Goal: Task Accomplishment & Management: Complete application form

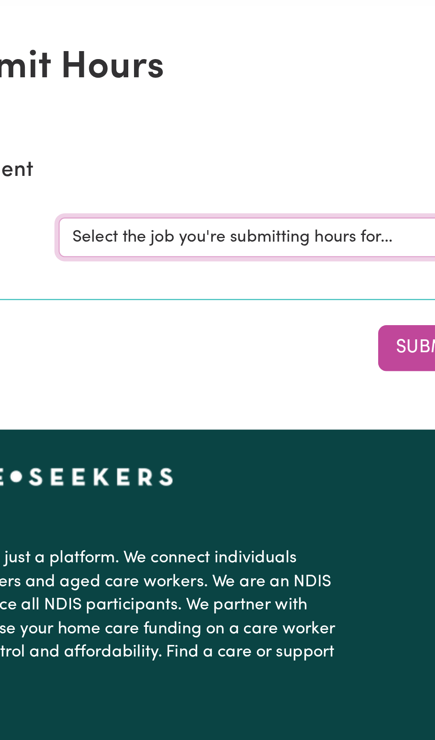
click at [301, 137] on select "Select the job you're submitting hours for... [[PERSON_NAME] ] [DEMOGRAPHIC_DAT…" at bounding box center [326, 137] width 207 height 17
select select "11981"
click at [223, 129] on select "Select the job you're submitting hours for... [[PERSON_NAME] ] [DEMOGRAPHIC_DAT…" at bounding box center [326, 137] width 207 height 17
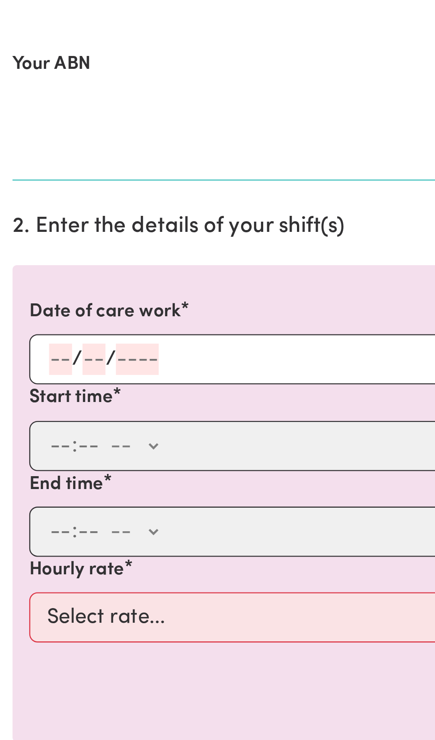
click at [29, 325] on div "/ /" at bounding box center [217, 333] width 410 height 21
click at [30, 331] on input "number" at bounding box center [26, 333] width 10 height 13
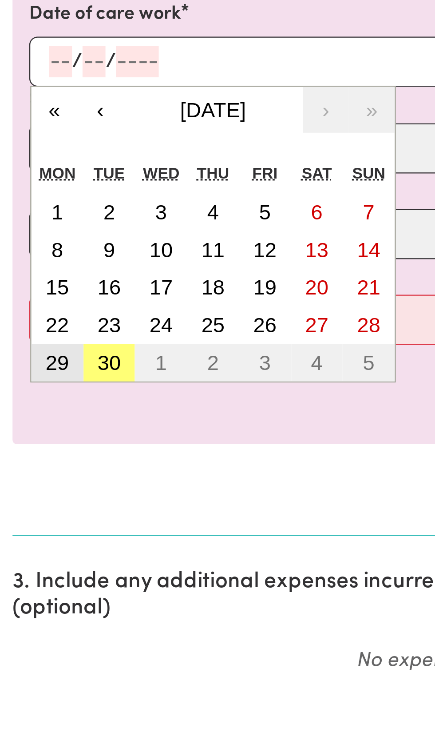
click at [29, 461] on abbr "29" at bounding box center [25, 462] width 10 height 10
type input "[DATE]"
type input "29"
type input "9"
type input "2025"
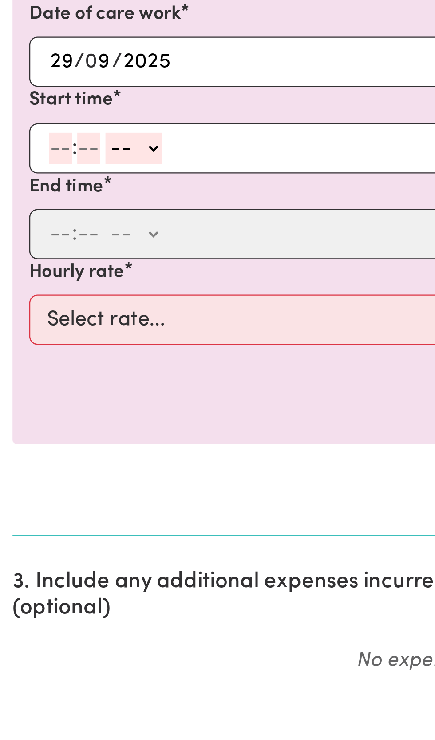
click at [48, 369] on select "-- AM PM" at bounding box center [57, 370] width 24 height 13
select select "am"
click at [45, 364] on select "-- AM PM" at bounding box center [57, 370] width 24 height 13
click at [27, 367] on input "number" at bounding box center [26, 370] width 10 height 13
type input "10"
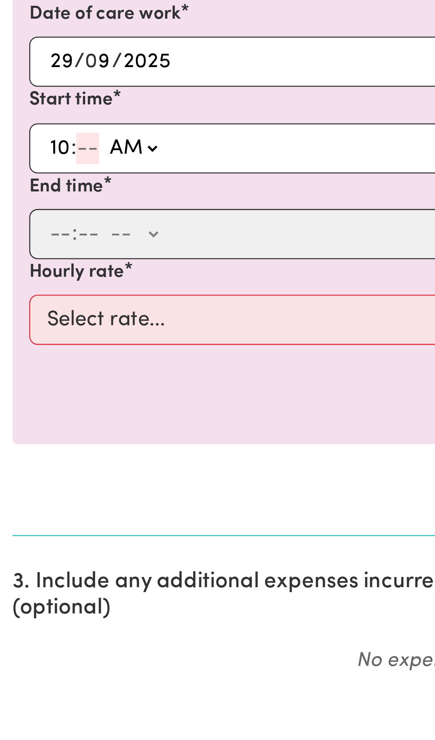
type input "0"
type input "10:00"
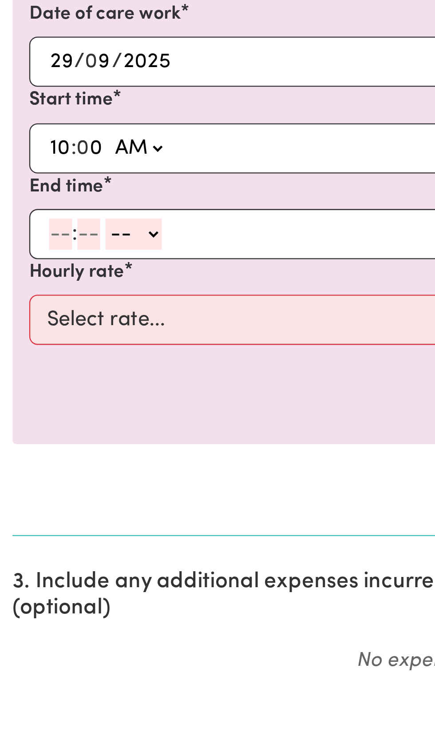
type input "0"
click at [29, 405] on input "number" at bounding box center [26, 406] width 10 height 13
type input "1"
click at [40, 406] on span at bounding box center [40, 407] width 2 height 10
click at [40, 405] on span at bounding box center [40, 407] width 2 height 10
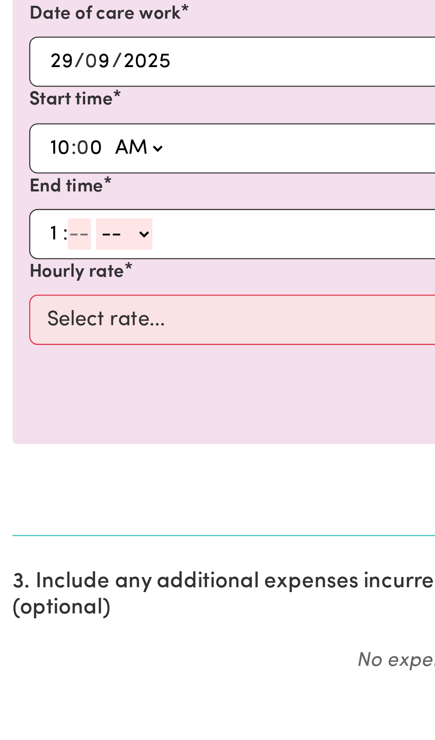
click at [37, 404] on input "number" at bounding box center [34, 406] width 10 height 13
type input "0"
click at [66, 408] on select "-- AM PM" at bounding box center [55, 406] width 24 height 13
select select "pm"
click at [43, 400] on select "-- AM PM" at bounding box center [55, 406] width 24 height 13
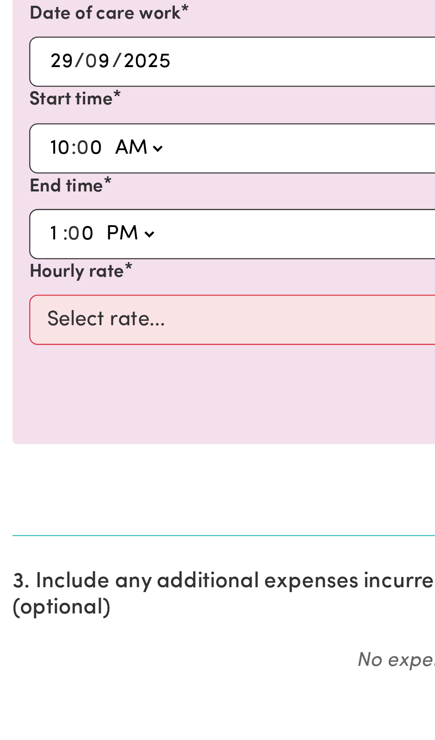
type input "13:00"
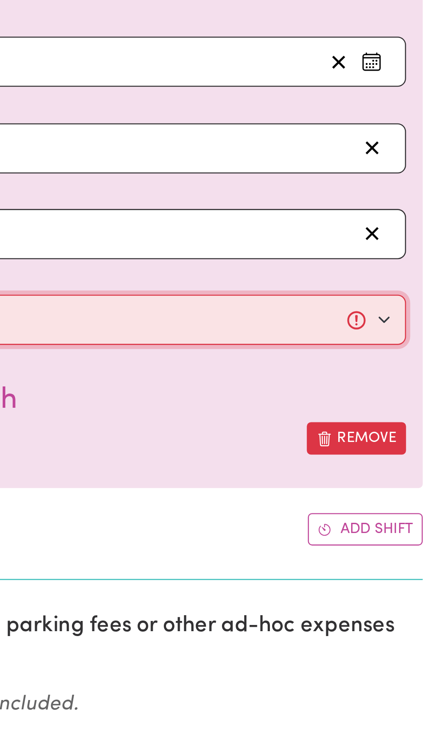
click at [413, 445] on select "Select rate... $50.00 (Weekday)" at bounding box center [217, 443] width 410 height 21
select select "50-Weekday"
click at [12, 433] on select "Select rate... $50.00 (Weekday)" at bounding box center [217, 443] width 410 height 21
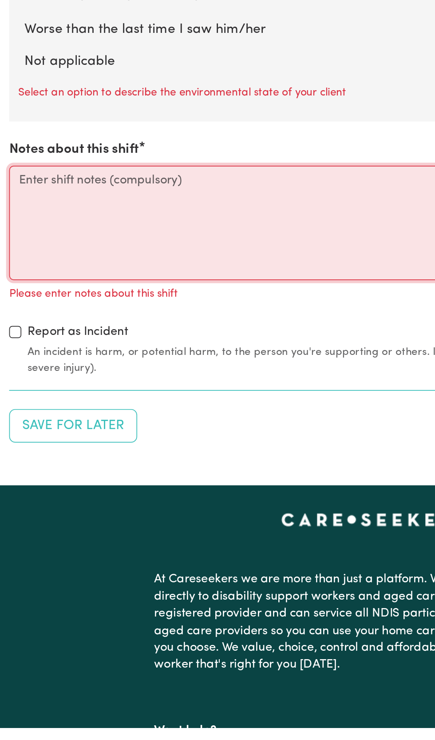
scroll to position [822, 0]
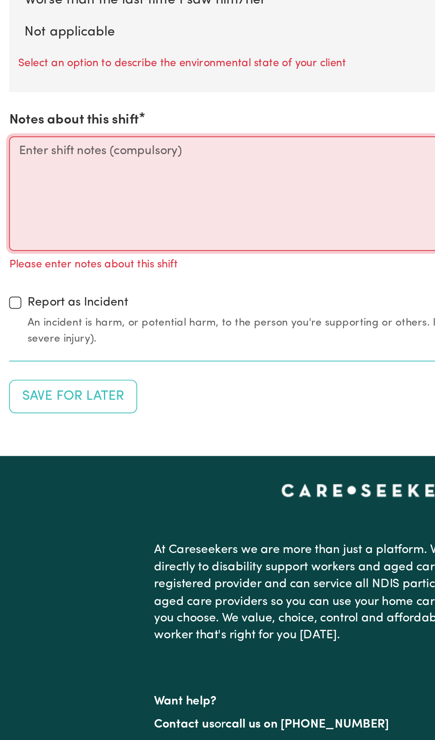
paste textarea "I arrived at [PERSON_NAME]'s home on [DATE] 10am. Her daughter, [PERSON_NAME] w…"
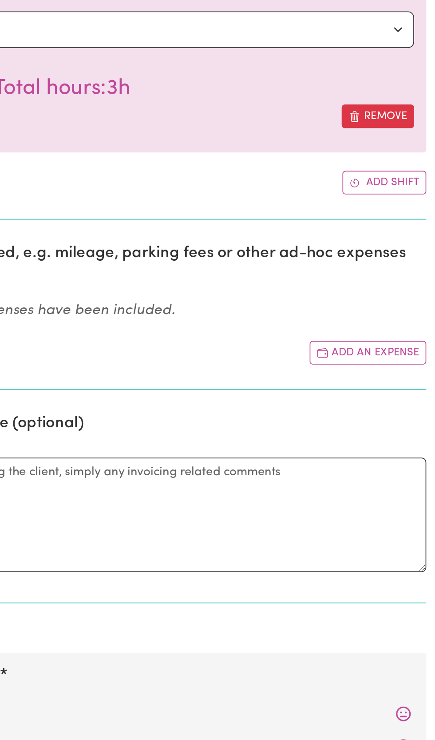
scroll to position [330, 0]
type textarea "I arrived at [PERSON_NAME]'s home on [DATE] 10am. Her daughter, [PERSON_NAME] w…"
click at [388, 296] on button "Add an expense" at bounding box center [396, 301] width 68 height 14
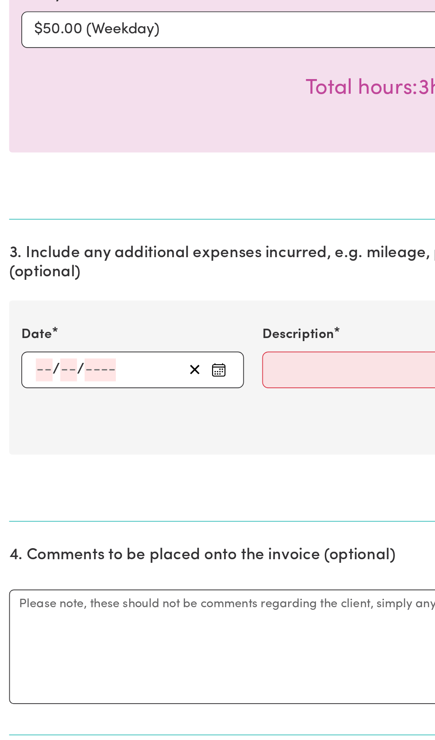
click at [32, 303] on div "/ /" at bounding box center [77, 311] width 130 height 21
click at [29, 307] on input "number" at bounding box center [26, 311] width 10 height 13
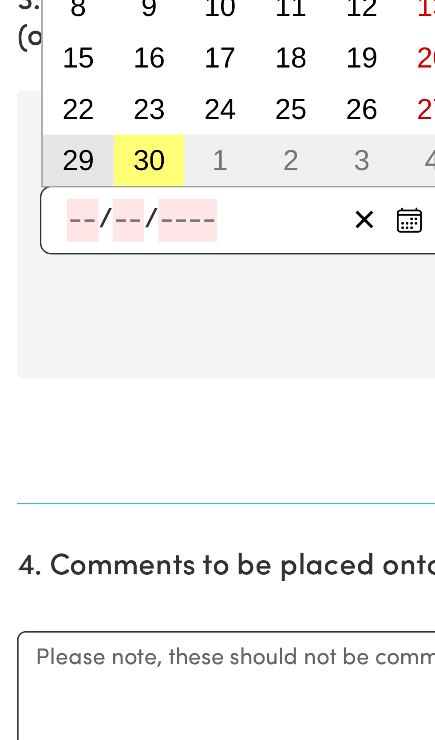
click at [27, 291] on abbr "29" at bounding box center [25, 293] width 10 height 10
type input "[DATE]"
type input "29"
type input "9"
type input "2025"
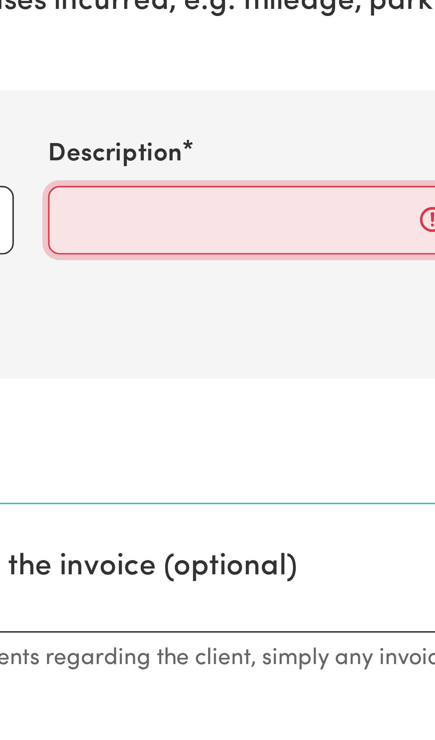
click at [164, 309] on input "Description" at bounding box center [218, 311] width 130 height 21
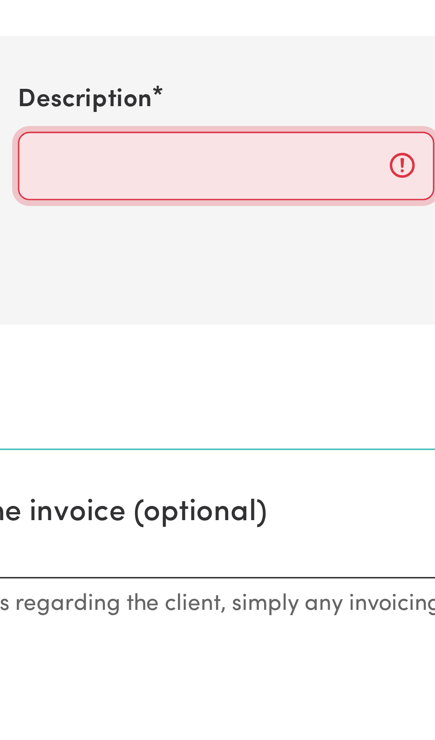
type input "Pymble to [GEOGRAPHIC_DATA] -return 15 kms"
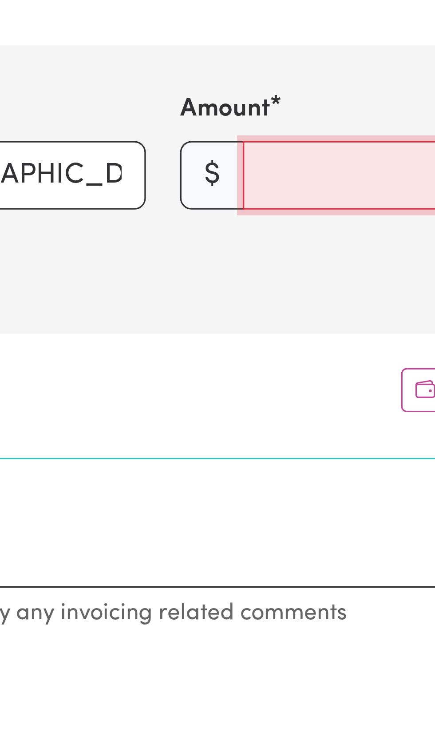
click at [321, 310] on input "Amount" at bounding box center [368, 311] width 110 height 21
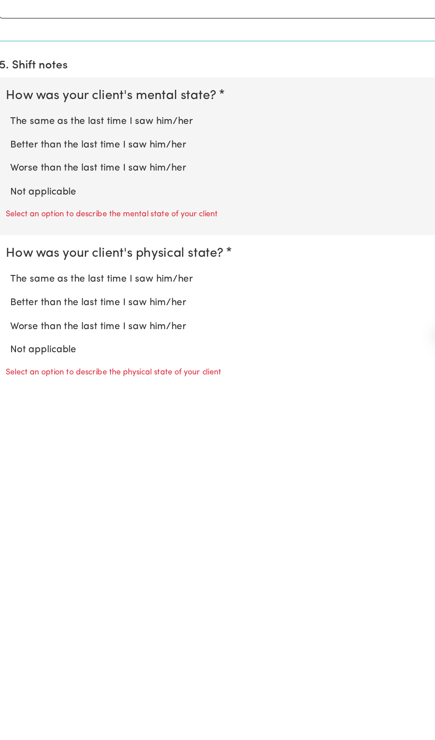
scroll to position [389, 0]
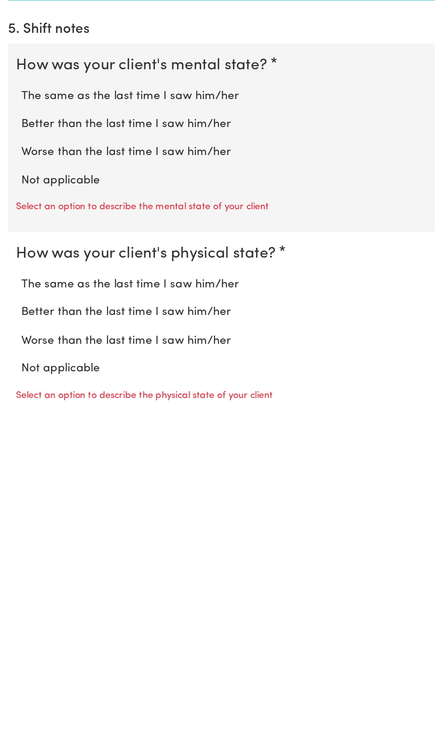
type input "13.25"
click at [156, 527] on label "The same as the last time I saw him/her" at bounding box center [217, 530] width 407 height 12
click at [14, 524] on input "The same as the last time I saw him/her" at bounding box center [14, 523] width 0 height 0
radio input "true"
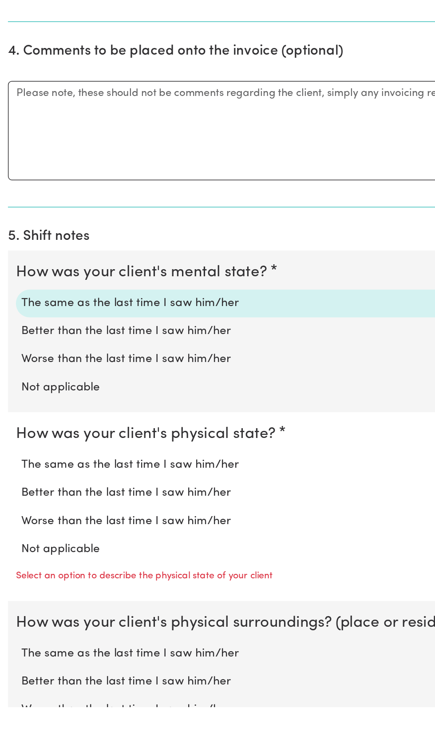
scroll to position [451, 0]
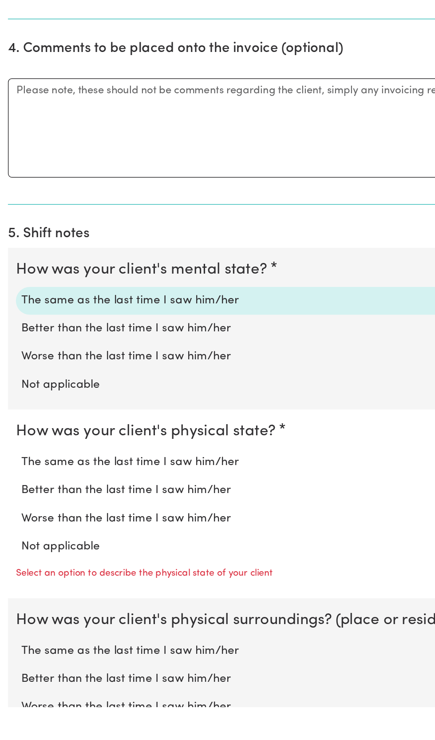
click at [155, 572] on label "The same as the last time I saw him/her" at bounding box center [217, 576] width 407 height 12
click at [14, 570] on input "The same as the last time I saw him/her" at bounding box center [14, 570] width 0 height 0
radio input "true"
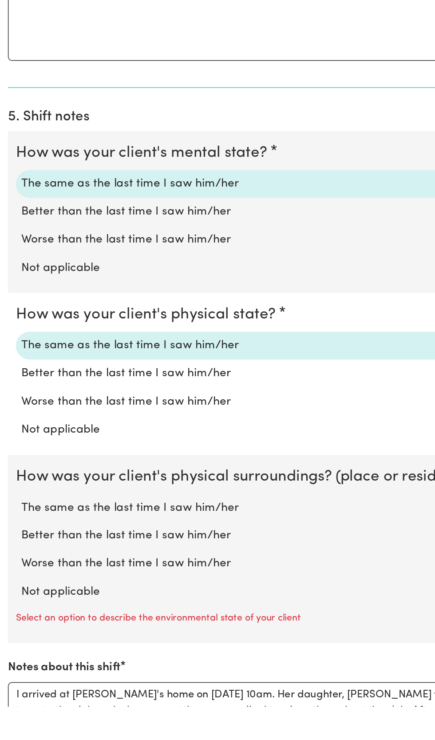
scroll to position [530, 0]
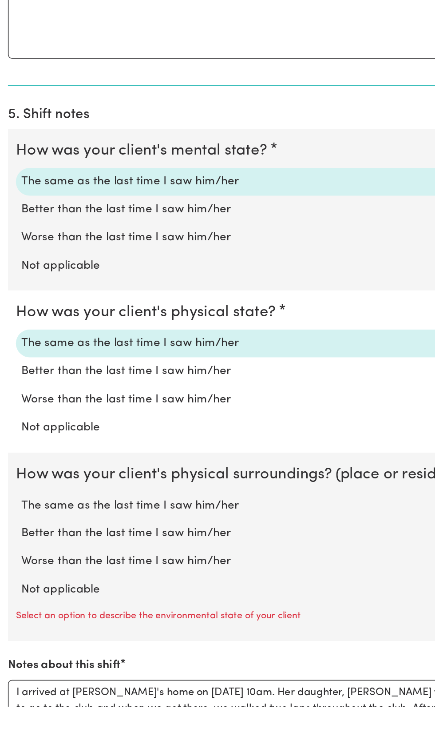
click at [150, 605] on label "The same as the last time I saw him/her" at bounding box center [217, 606] width 407 height 12
click at [14, 600] on input "The same as the last time I saw him/her" at bounding box center [14, 599] width 0 height 0
radio input "true"
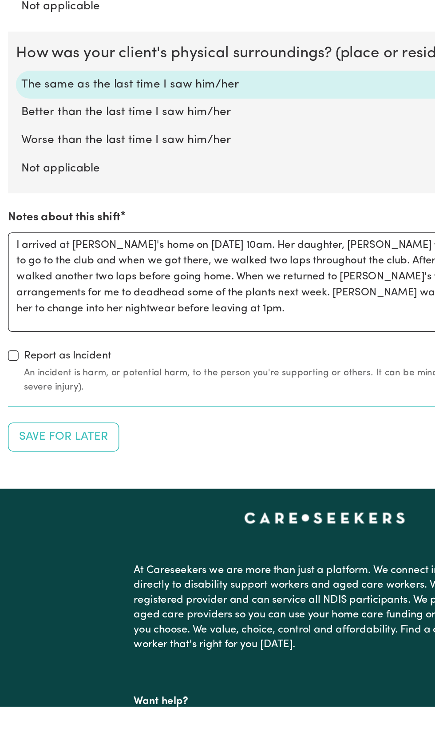
scroll to position [817, 0]
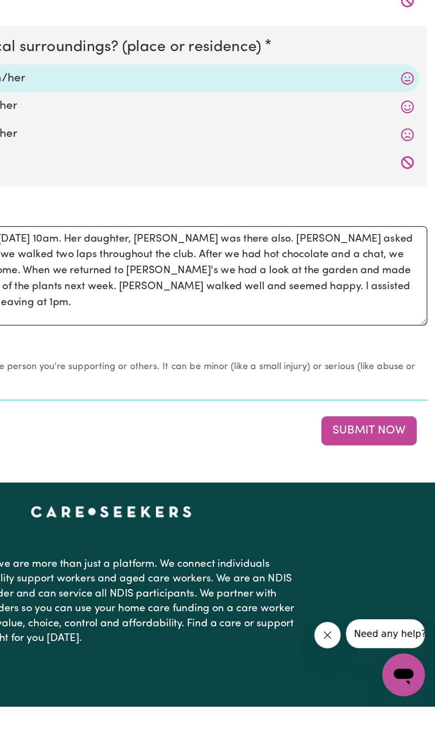
click at [378, 551] on button "Submit Now" at bounding box center [391, 555] width 64 height 20
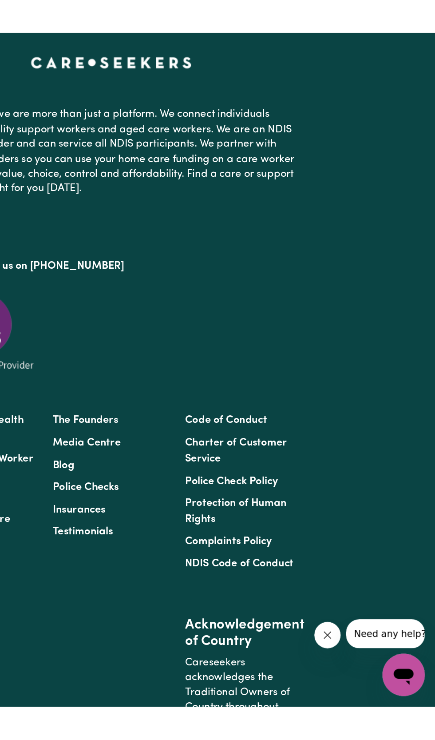
scroll to position [0, 0]
